Goal: Task Accomplishment & Management: Use online tool/utility

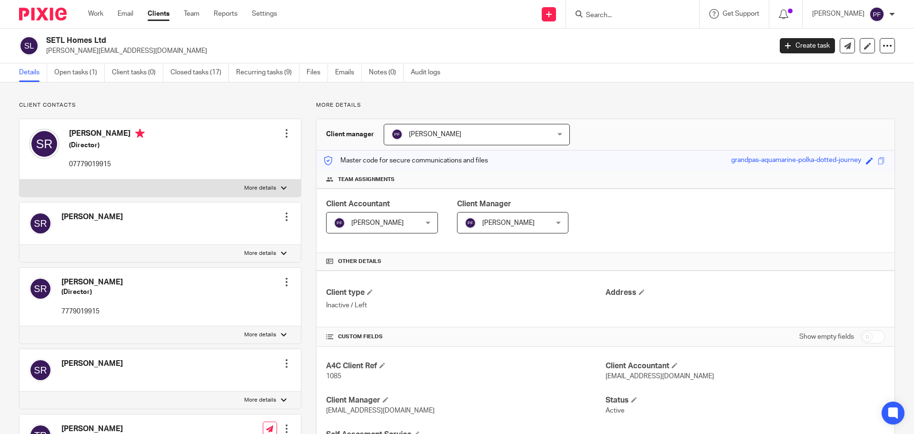
click at [619, 11] on input "Search" at bounding box center [628, 15] width 86 height 9
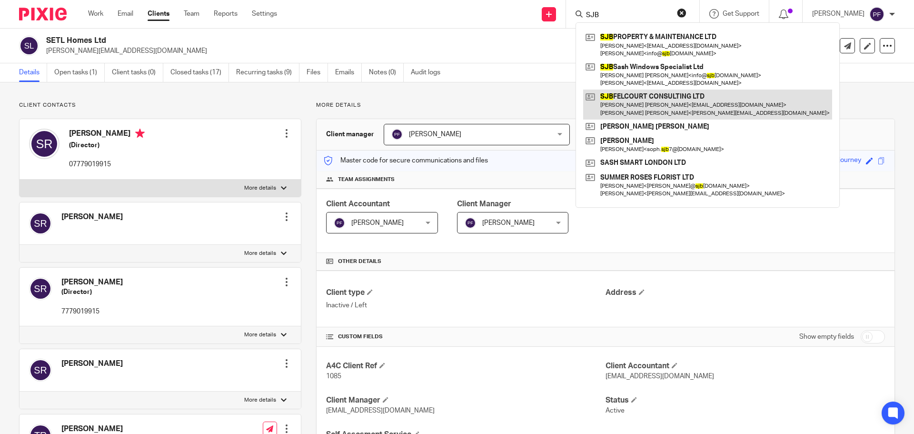
type input "SJB"
click at [635, 102] on link at bounding box center [707, 105] width 249 height 30
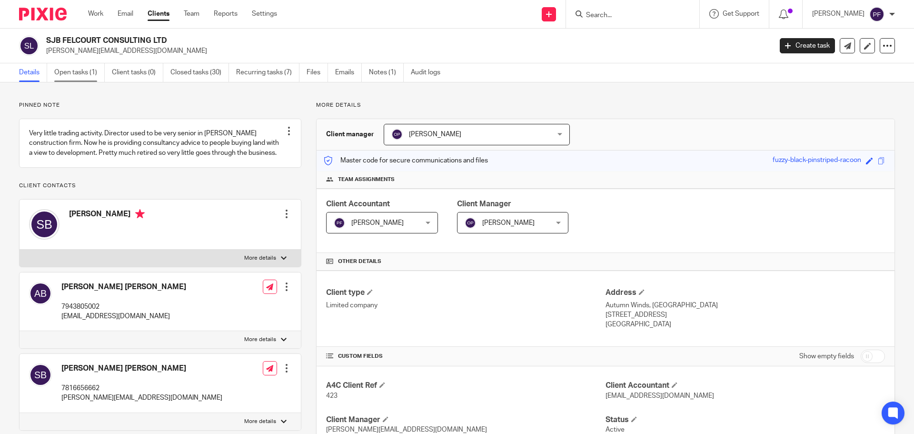
click at [97, 72] on link "Open tasks (1)" at bounding box center [79, 72] width 50 height 19
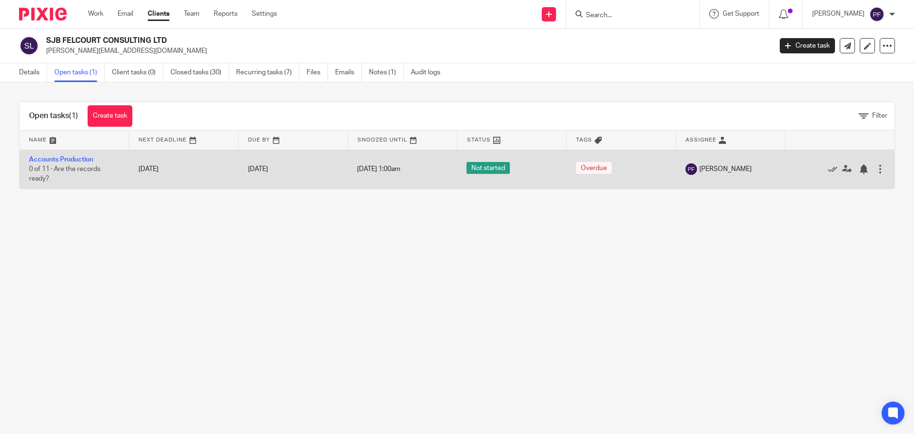
click at [75, 151] on td "Accounts Production 0 of 11 · Are the records ready?" at bounding box center [75, 169] width 110 height 39
click at [74, 157] on link "Accounts Production" at bounding box center [61, 159] width 64 height 7
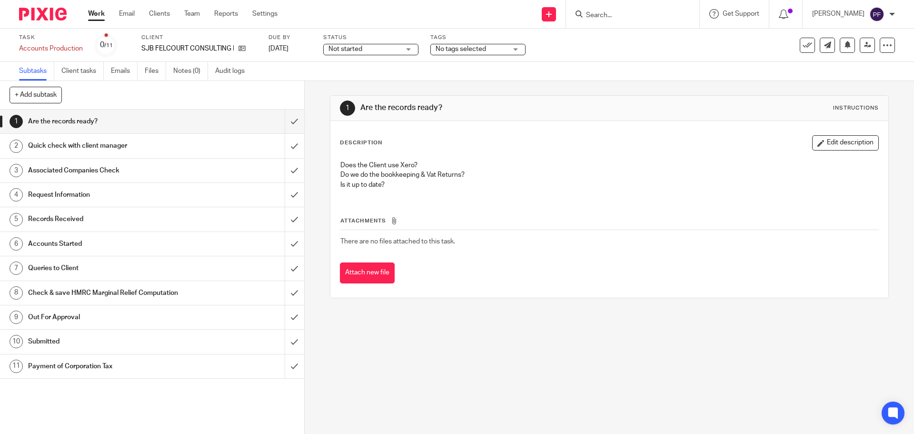
click at [212, 197] on div "Request Information" at bounding box center [151, 195] width 247 height 14
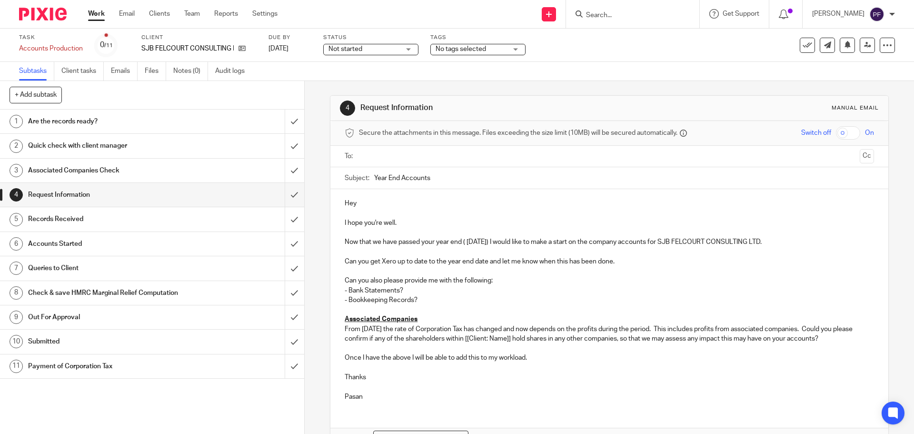
click at [102, 13] on link "Work" at bounding box center [96, 14] width 17 height 10
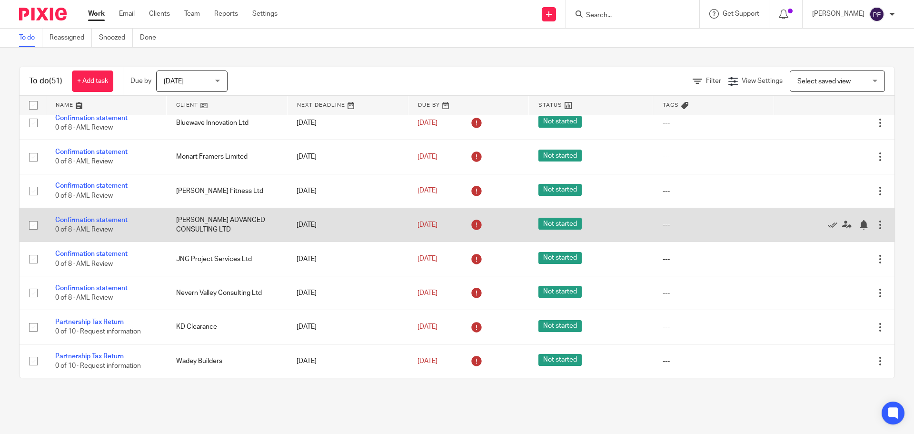
scroll to position [1716, 0]
